Goal: Check status: Check status

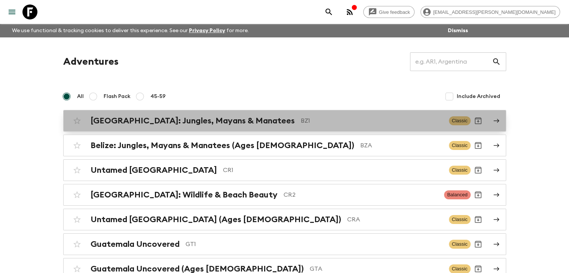
click at [120, 120] on h2 "[GEOGRAPHIC_DATA]: Jungles, Mayans & Manatees" at bounding box center [192, 121] width 204 height 10
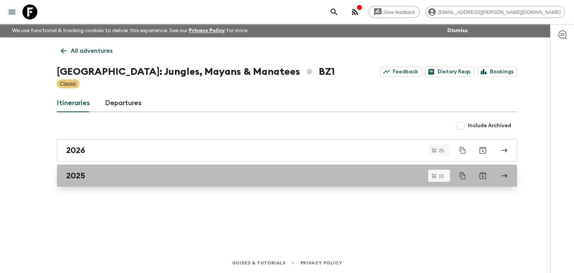
click at [73, 178] on h2 "2025" at bounding box center [75, 176] width 19 height 10
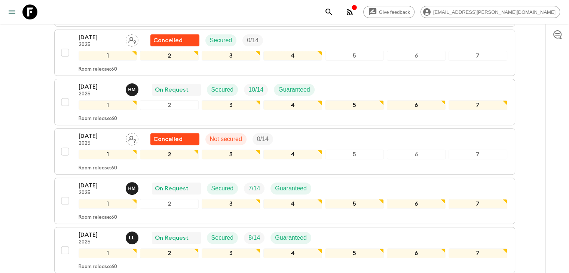
scroll to position [245, 0]
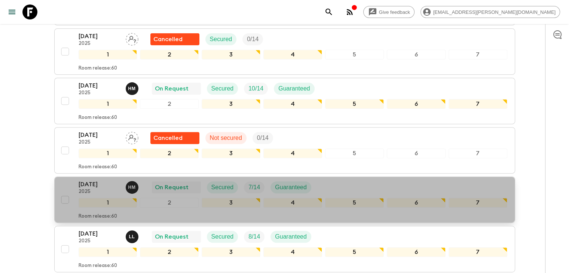
click at [97, 180] on p "[DATE]" at bounding box center [99, 184] width 41 height 9
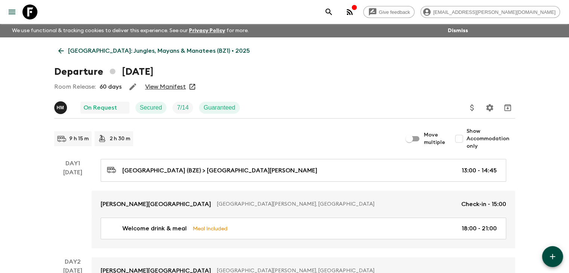
click at [165, 89] on link "View Manifest" at bounding box center [165, 86] width 41 height 7
